Goal: Check status: Check status

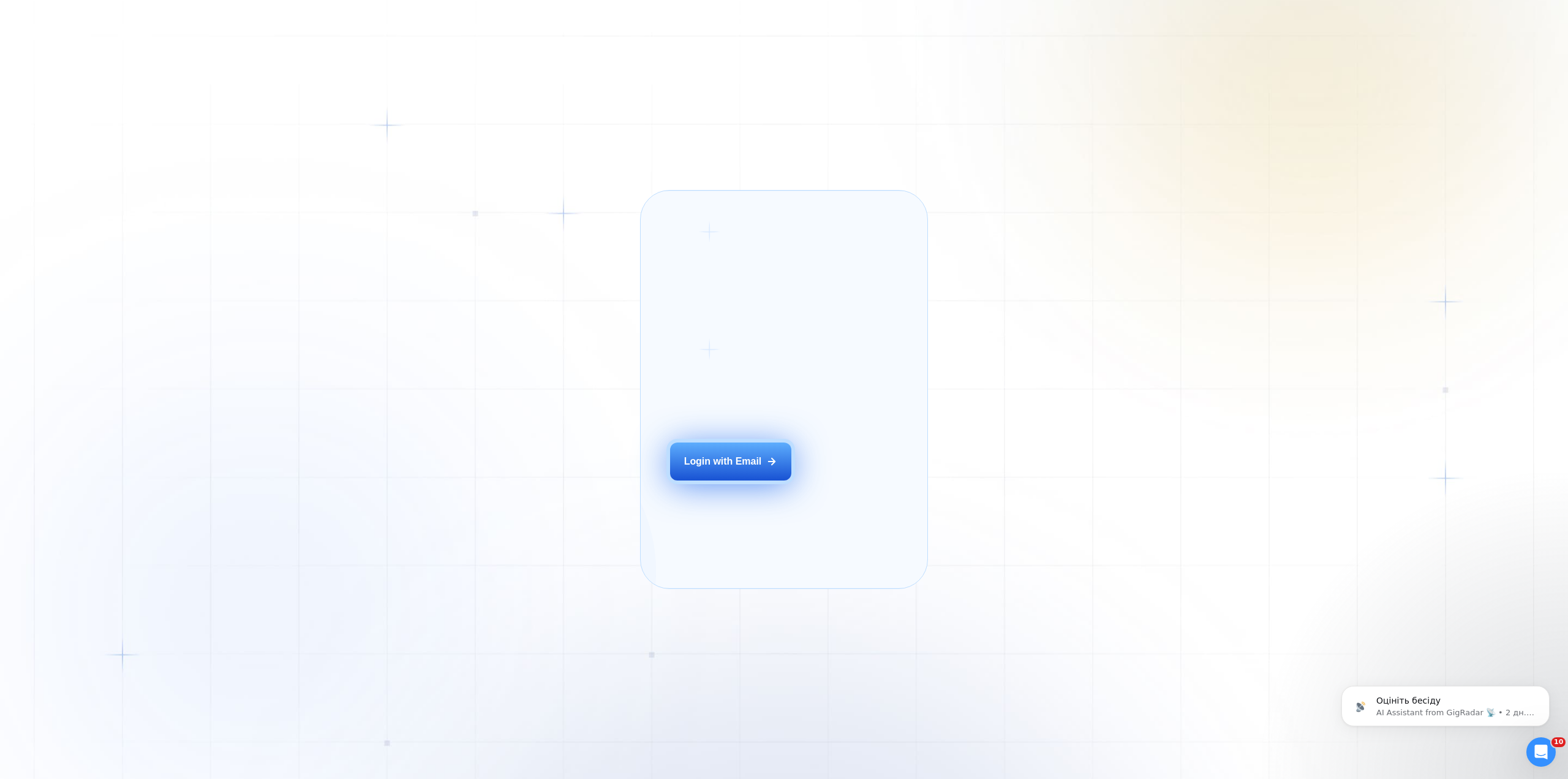
click at [741, 468] on div "Login with Email" at bounding box center [723, 461] width 78 height 13
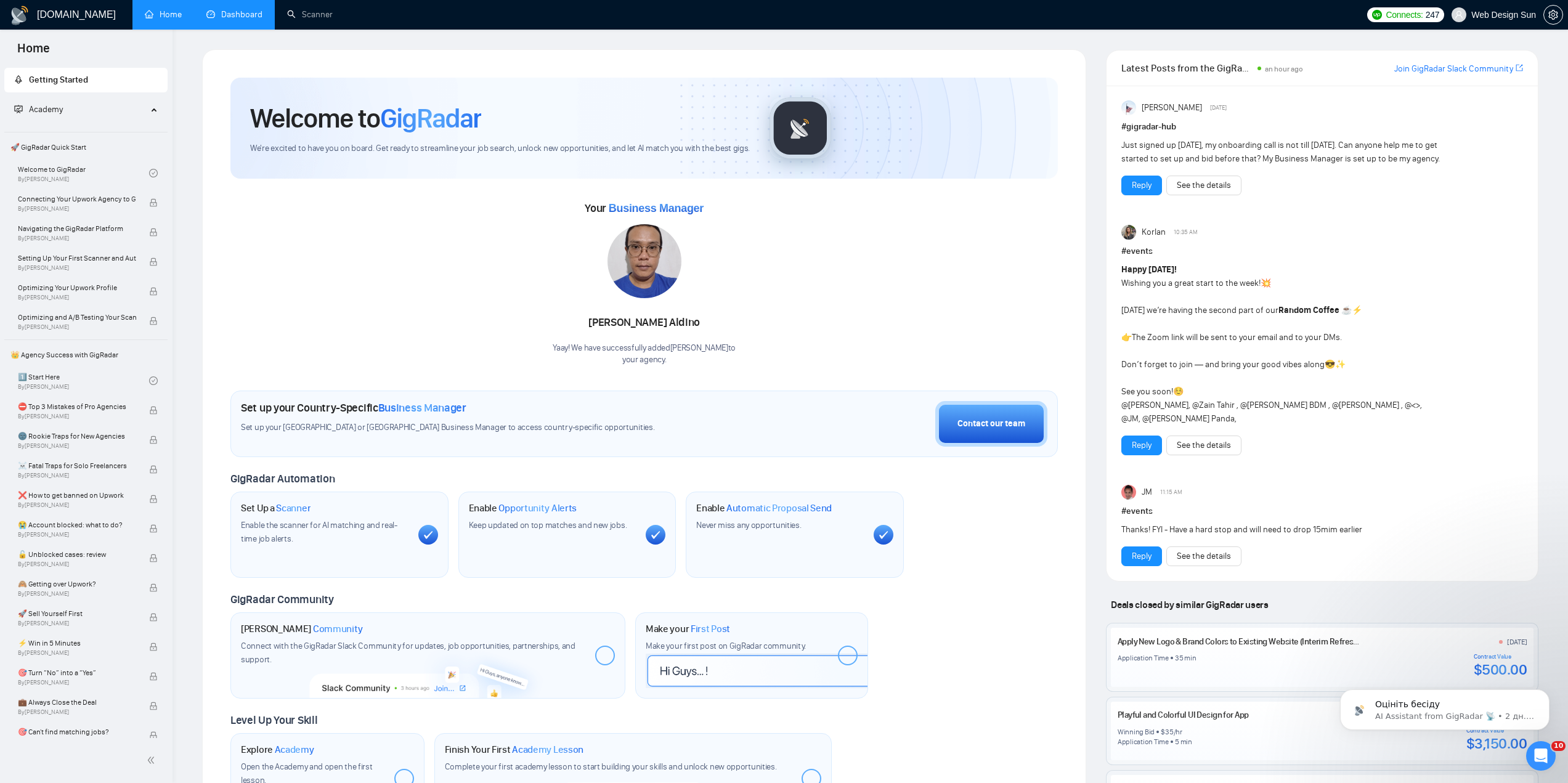
click at [244, 20] on link "Dashboard" at bounding box center [235, 14] width 56 height 11
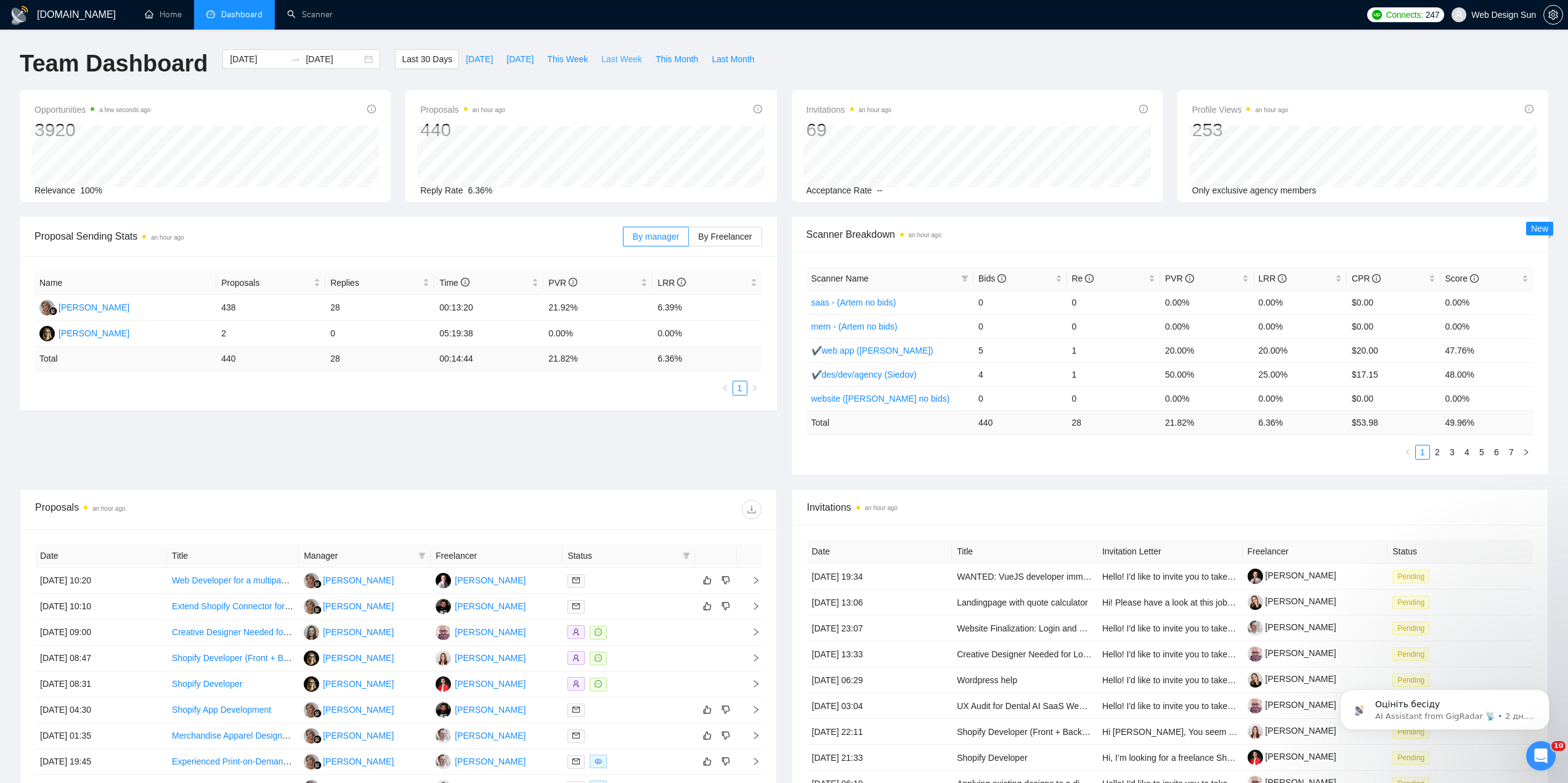
click at [619, 62] on span "Last Week" at bounding box center [622, 59] width 41 height 14
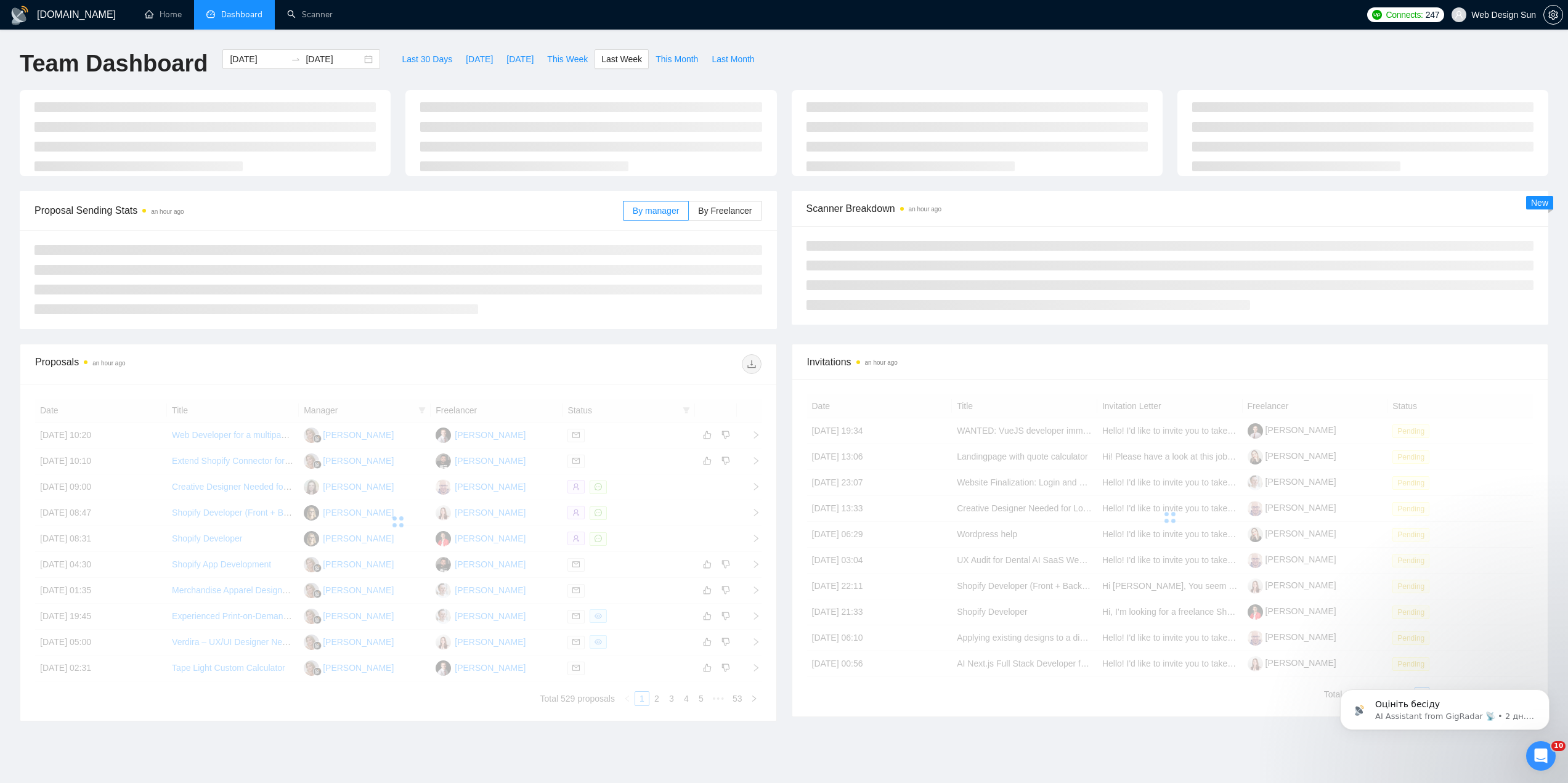
type input "[DATE]"
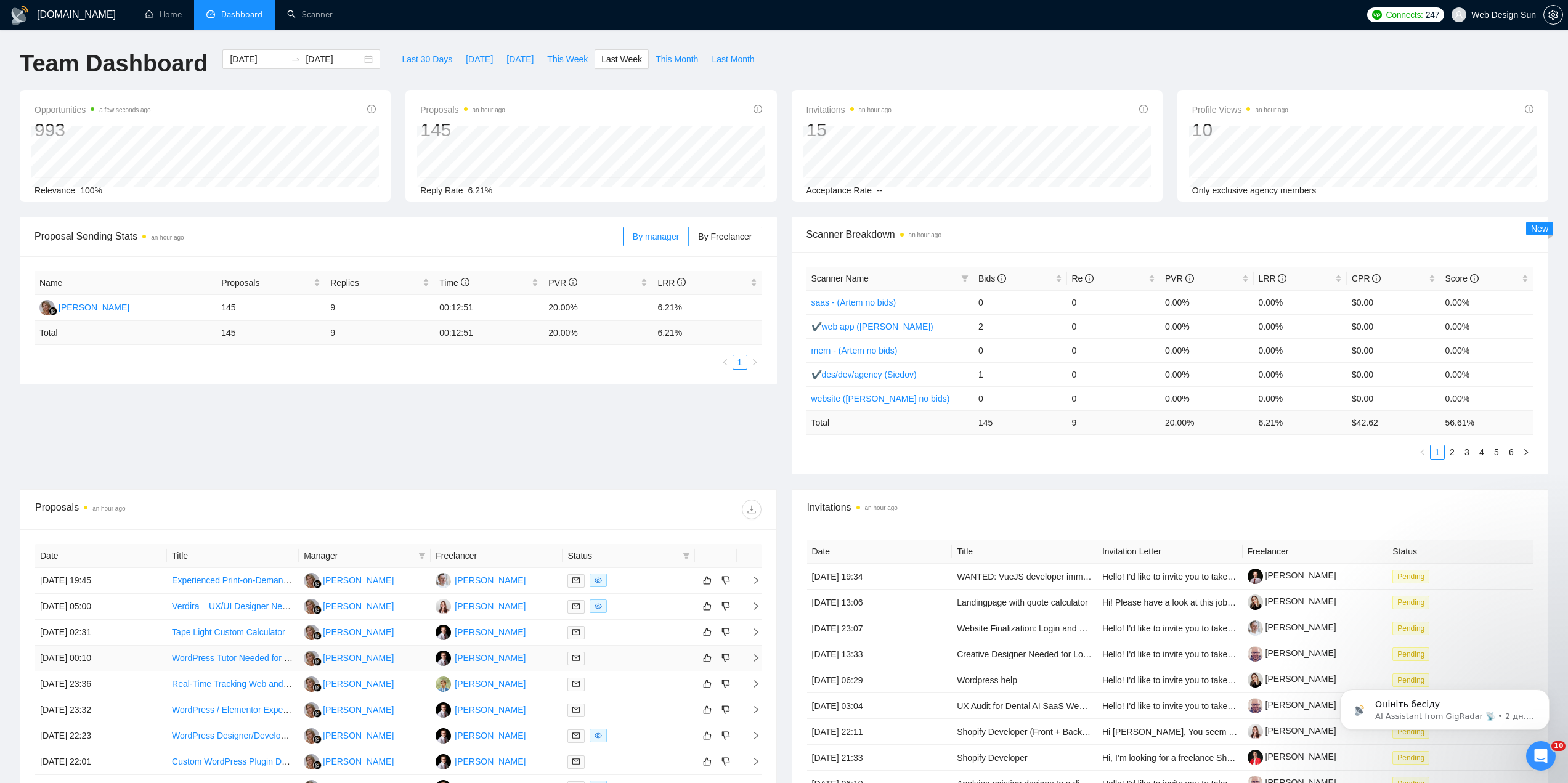
scroll to position [123, 0]
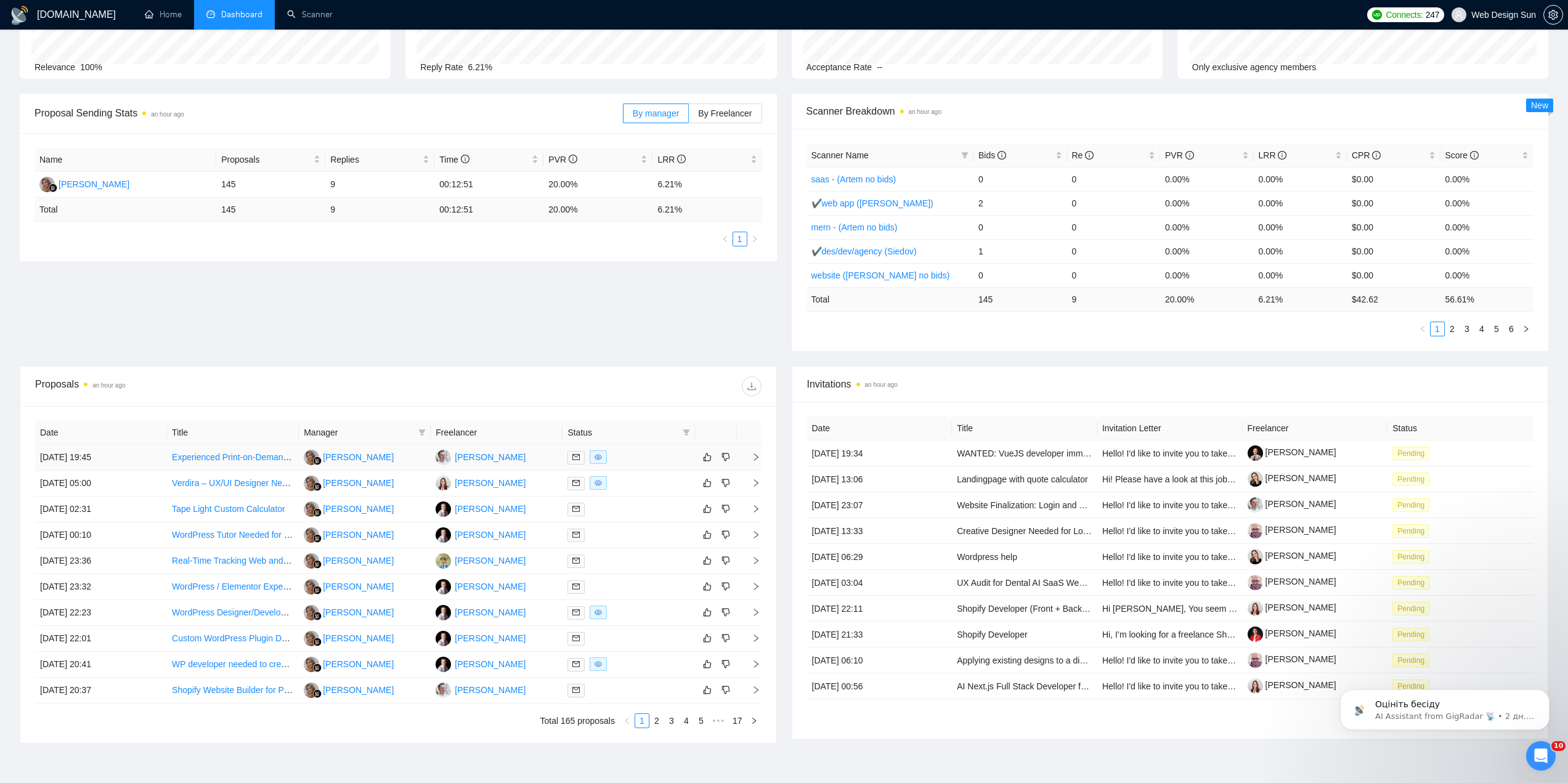
click at [637, 459] on div at bounding box center [628, 457] width 122 height 14
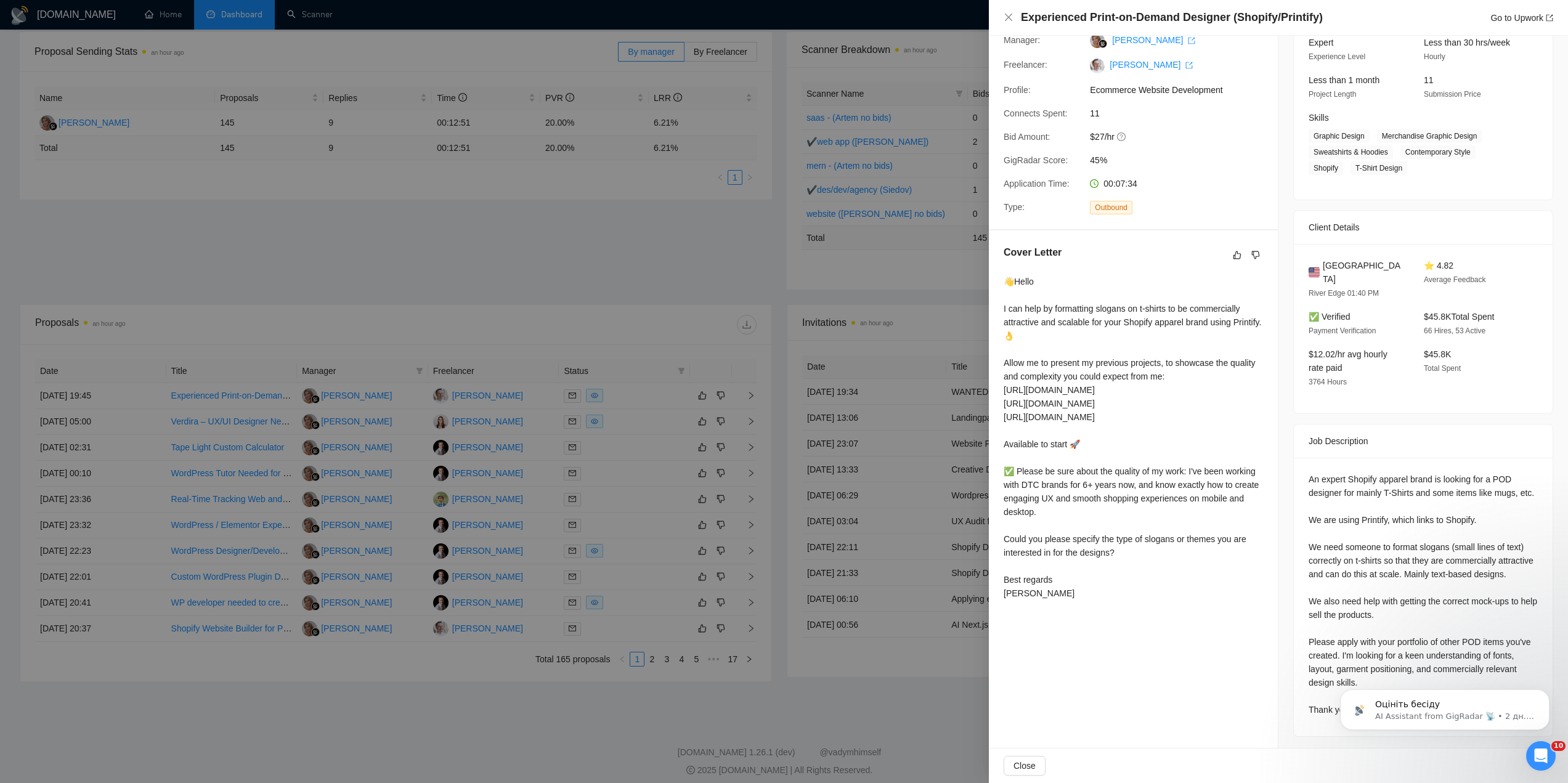
scroll to position [193, 0]
drag, startPoint x: 562, startPoint y: 428, endPoint x: 556, endPoint y: 422, distance: 8.5
click at [563, 429] on div at bounding box center [784, 392] width 1568 height 783
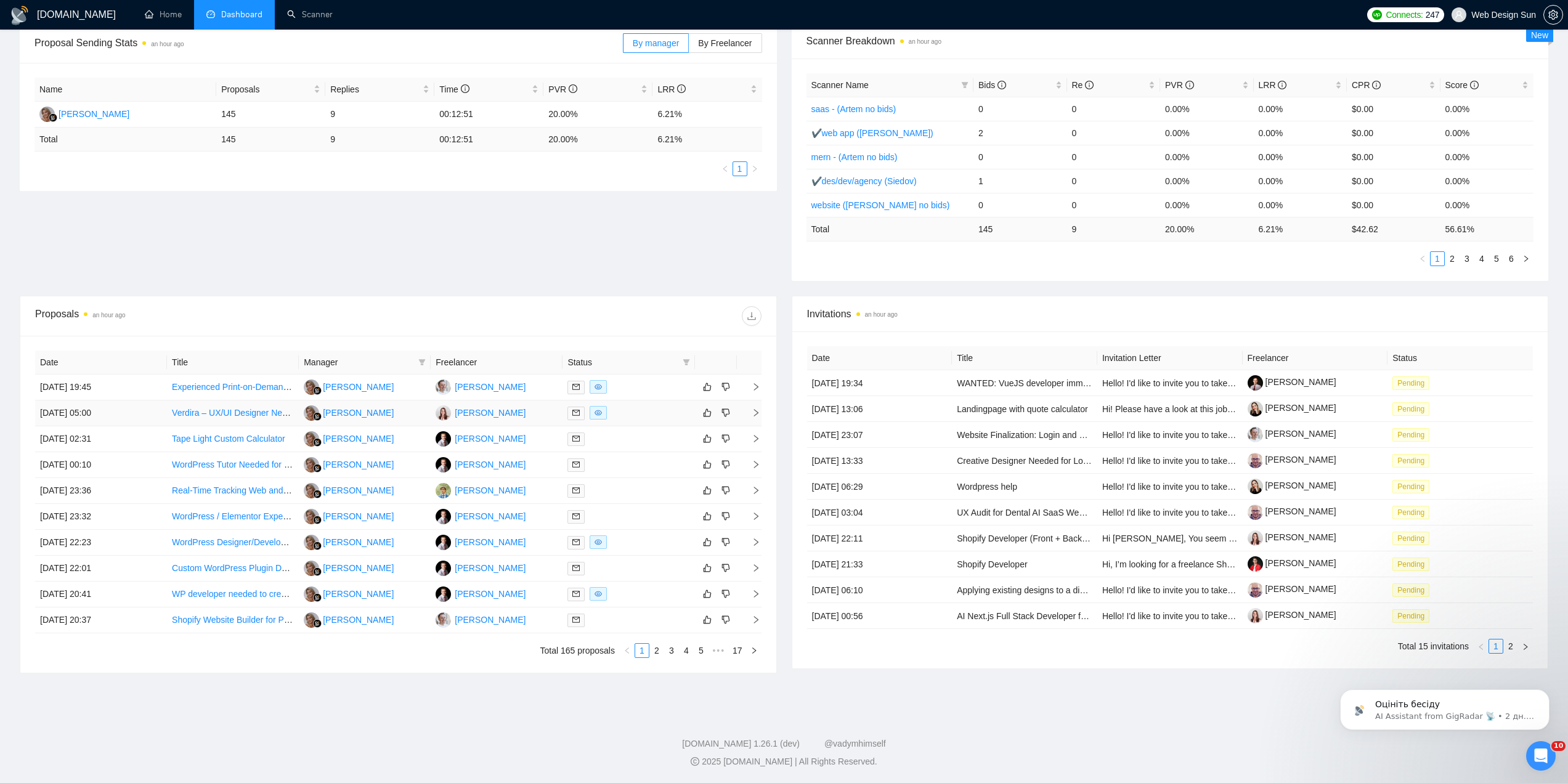
click at [548, 416] on td "[PERSON_NAME]" at bounding box center [496, 413] width 132 height 26
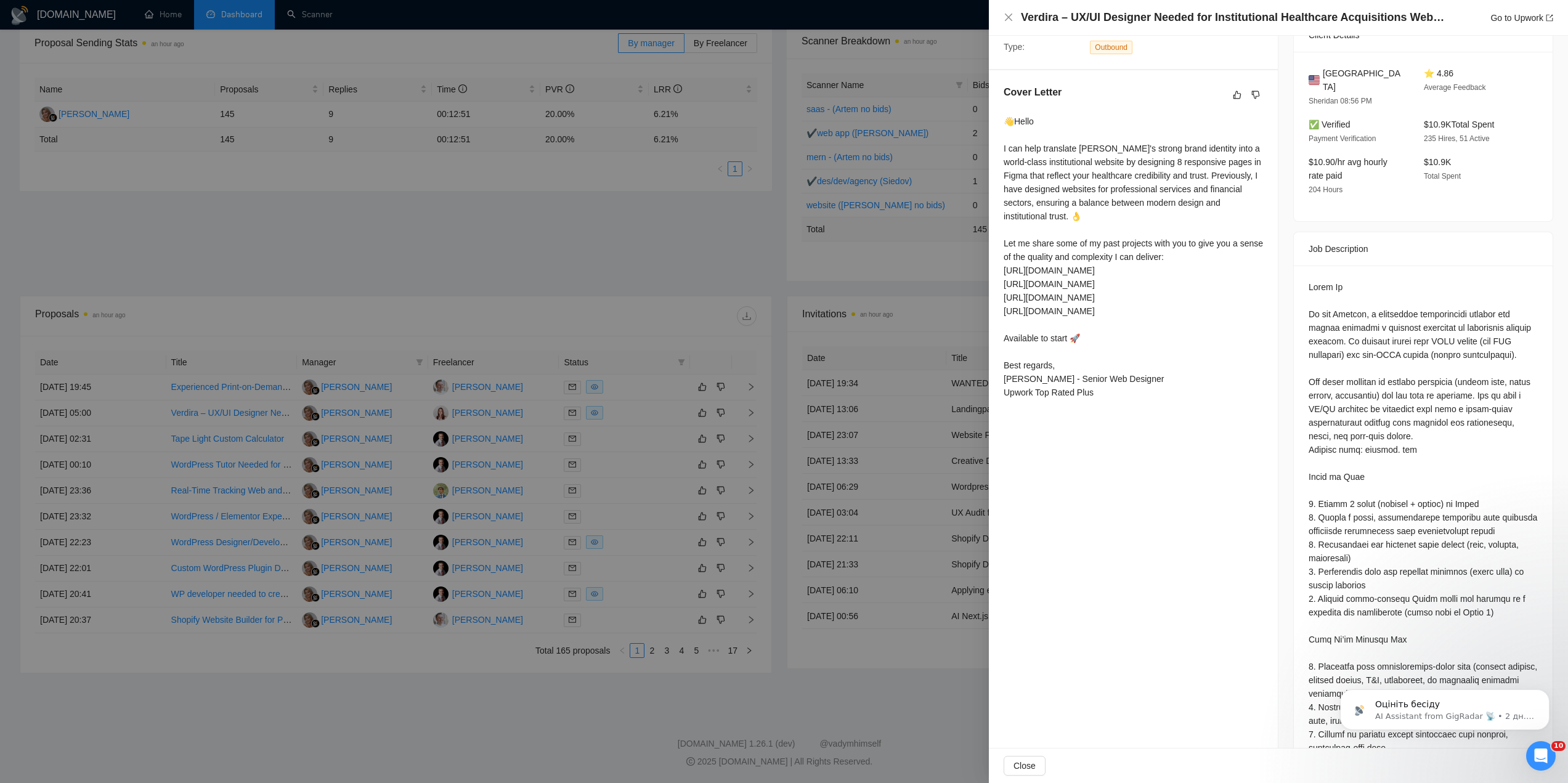
scroll to position [227, 0]
